Goal: Information Seeking & Learning: Find specific fact

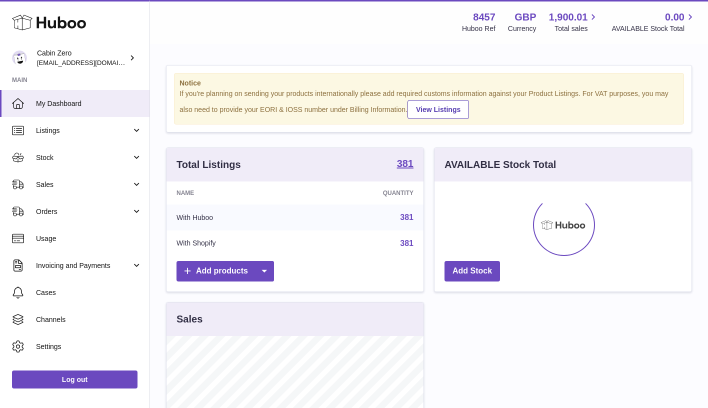
scroll to position [156, 257]
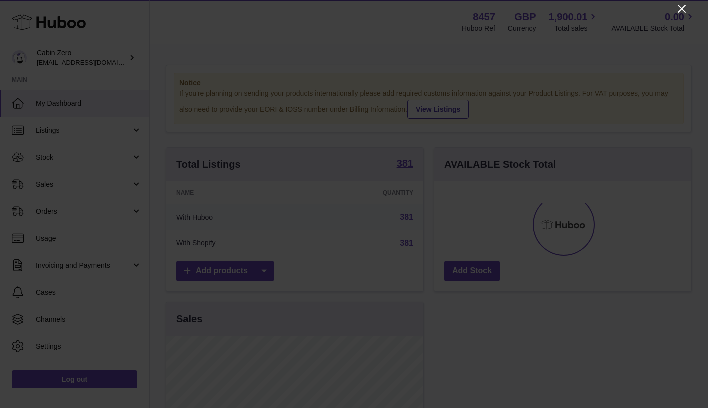
click at [682, 11] on icon "Close" at bounding box center [682, 9] width 12 height 12
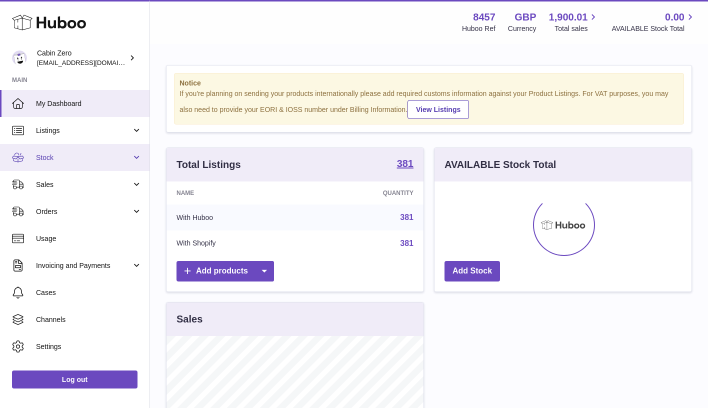
click at [126, 151] on link "Stock" at bounding box center [75, 157] width 150 height 27
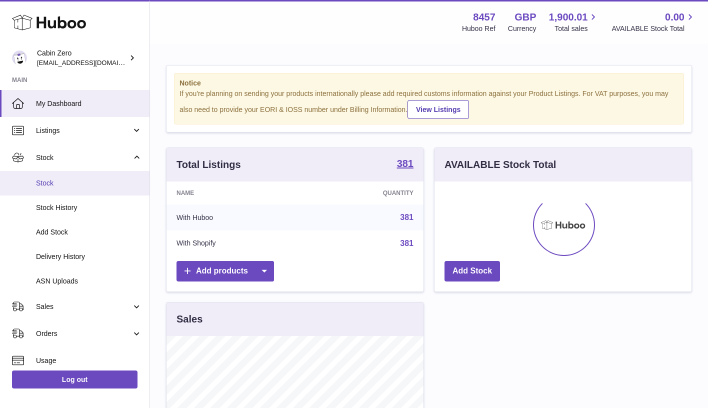
click at [97, 183] on span "Stock" at bounding box center [89, 184] width 106 height 10
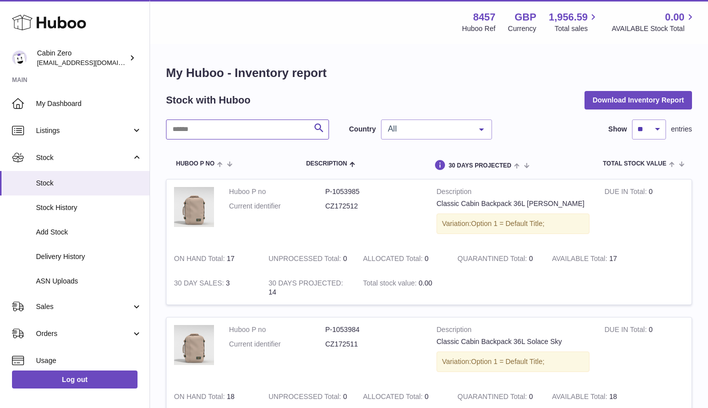
click at [265, 126] on input "text" at bounding box center [247, 130] width 163 height 20
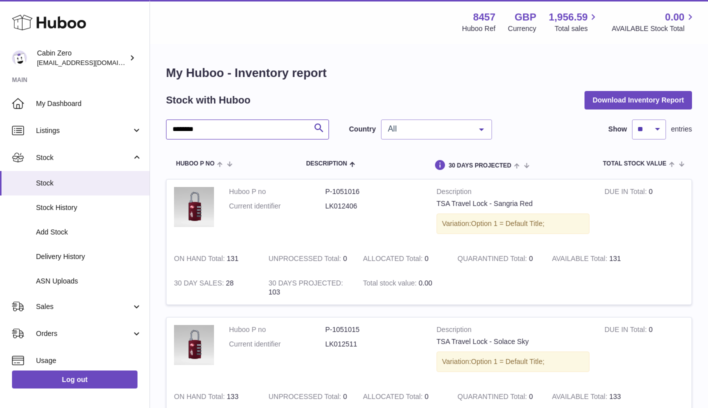
type input "********"
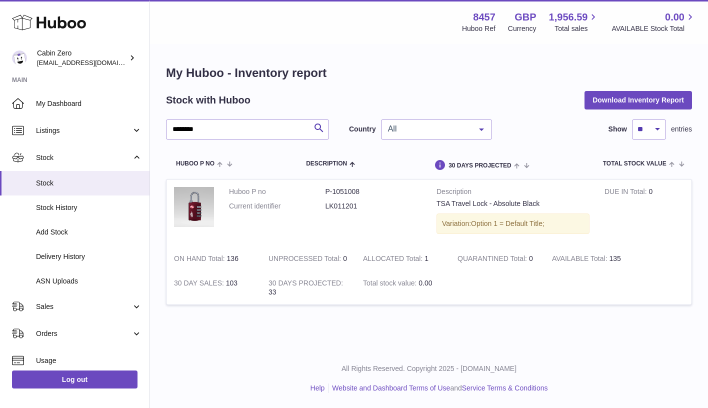
click at [456, 131] on span "All" at bounding box center [429, 129] width 86 height 10
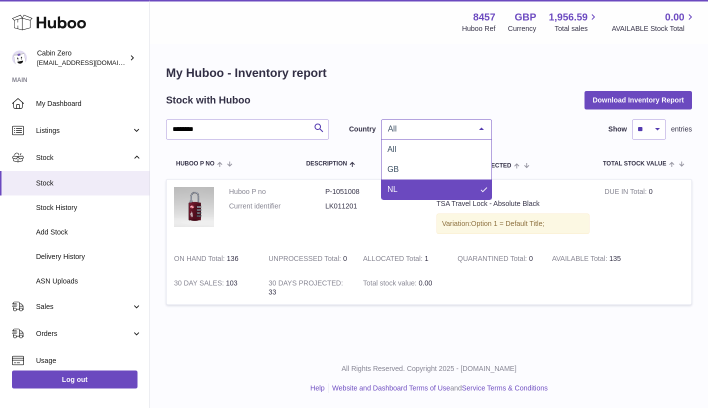
click at [448, 189] on span "NL" at bounding box center [437, 190] width 110 height 20
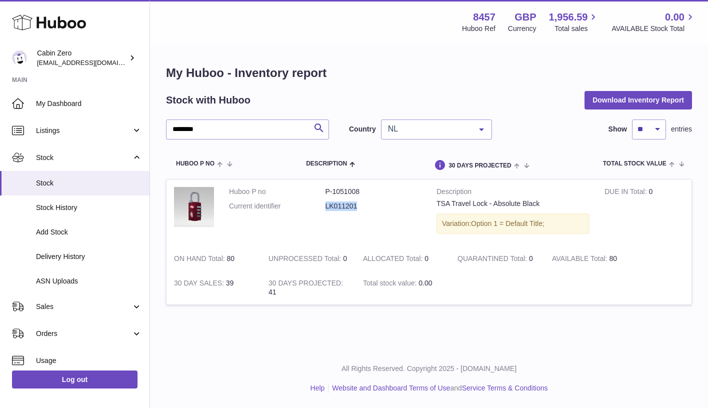
drag, startPoint x: 327, startPoint y: 204, endPoint x: 379, endPoint y: 204, distance: 52.5
click at [379, 204] on dd "LK011201" at bounding box center [374, 207] width 97 height 10
copy dd "LK011201"
